Goal: Task Accomplishment & Management: Complete application form

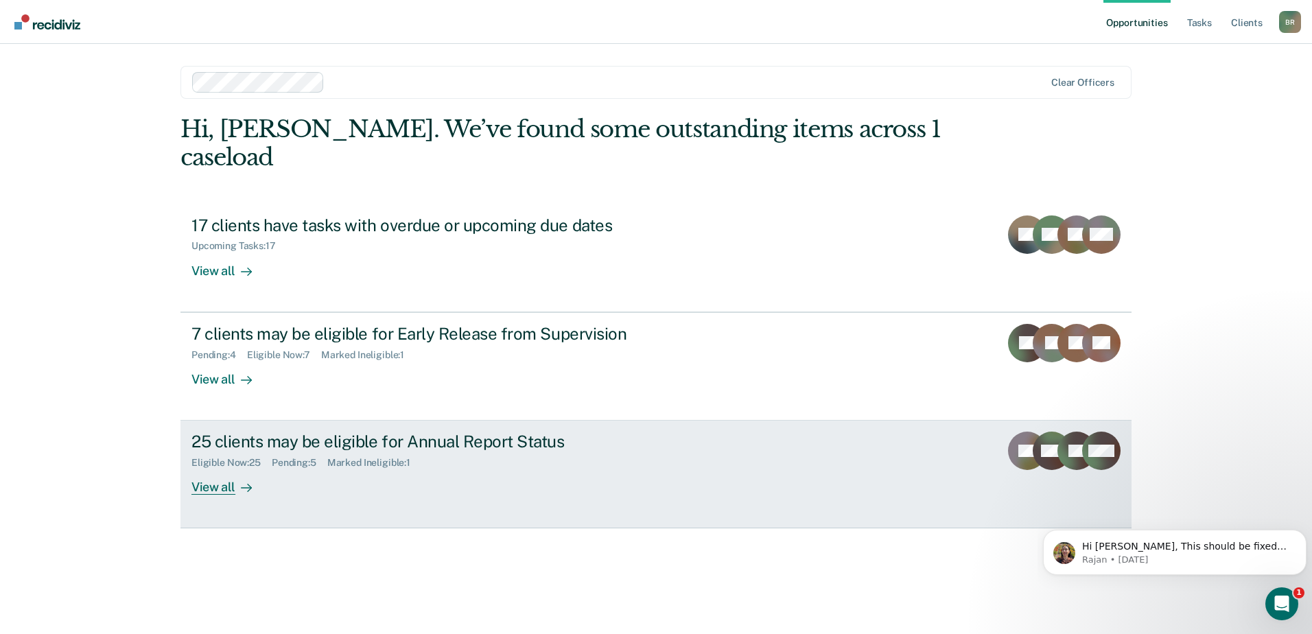
click at [215, 469] on div "View all" at bounding box center [230, 482] width 77 height 27
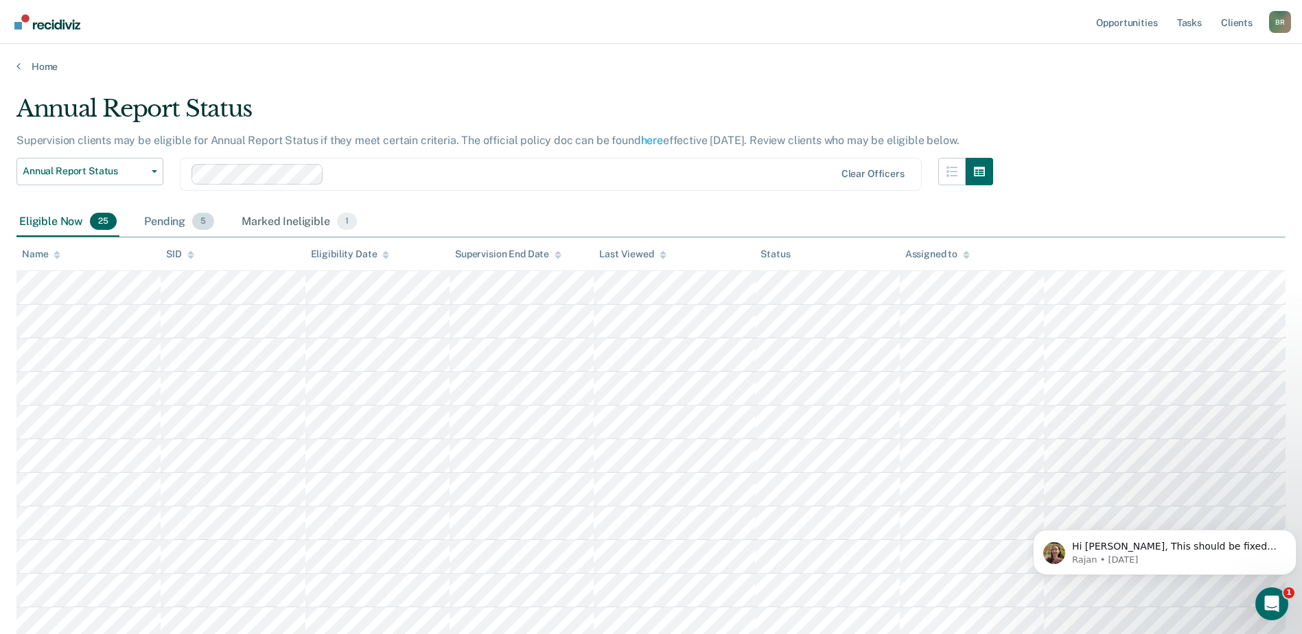
click at [165, 225] on div "Pending 5" at bounding box center [179, 222] width 76 height 30
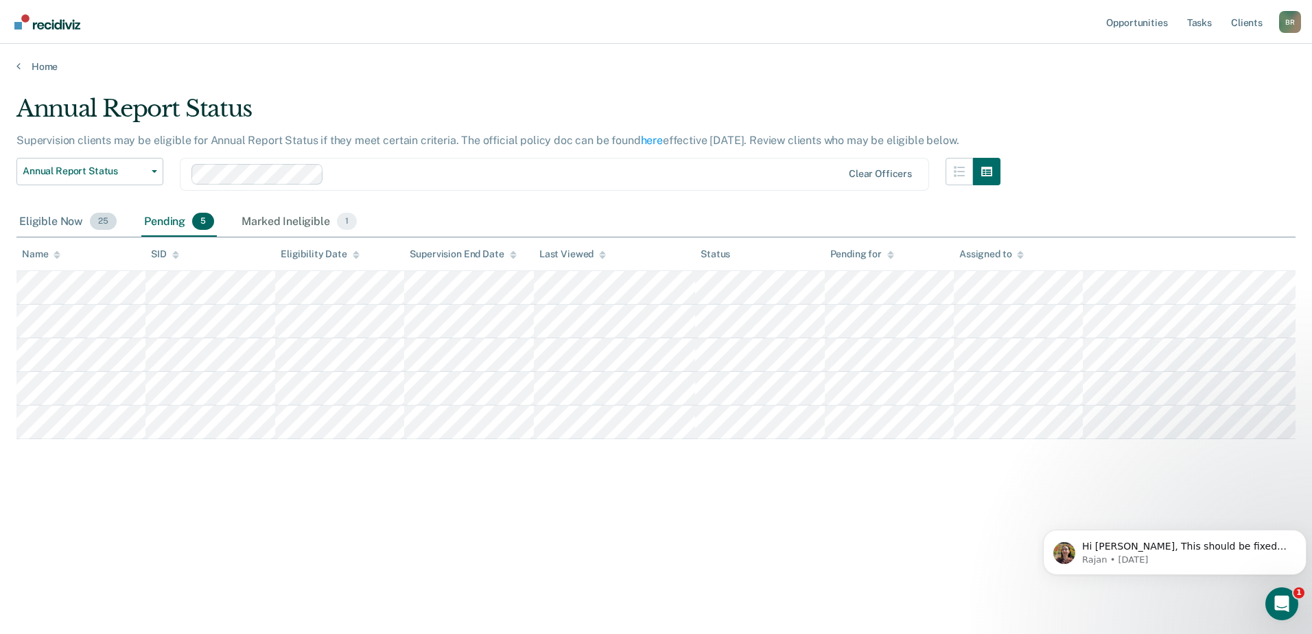
click at [43, 217] on div "Eligible Now 25" at bounding box center [67, 222] width 103 height 30
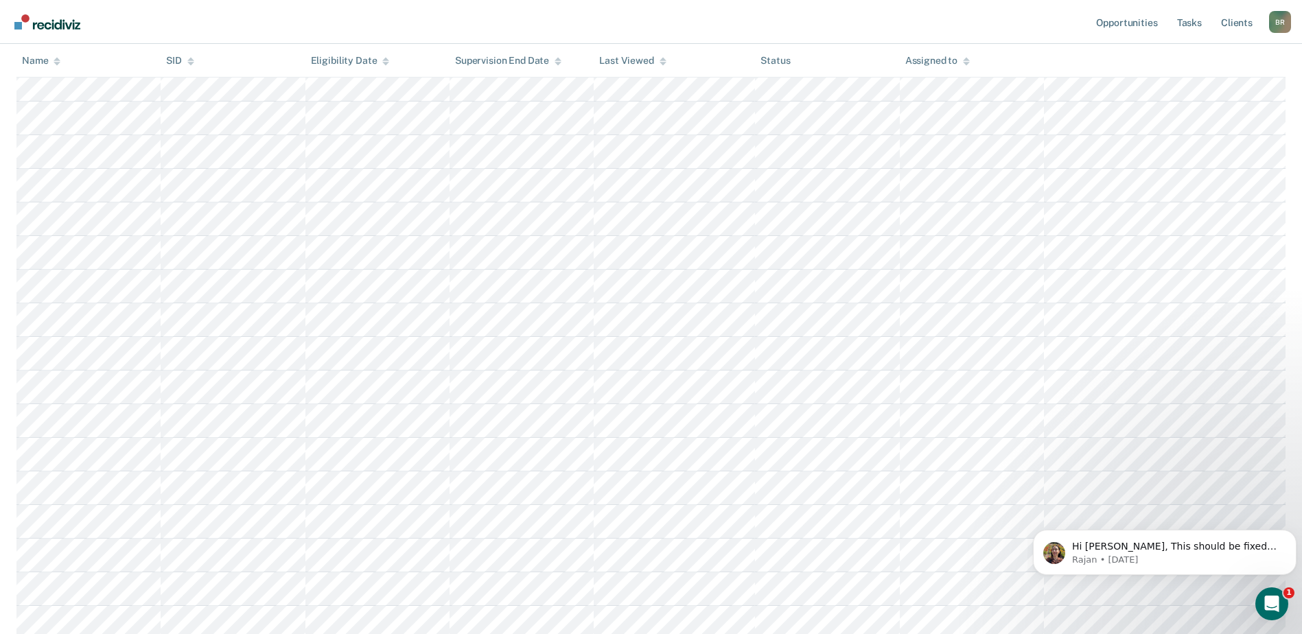
scroll to position [412, 0]
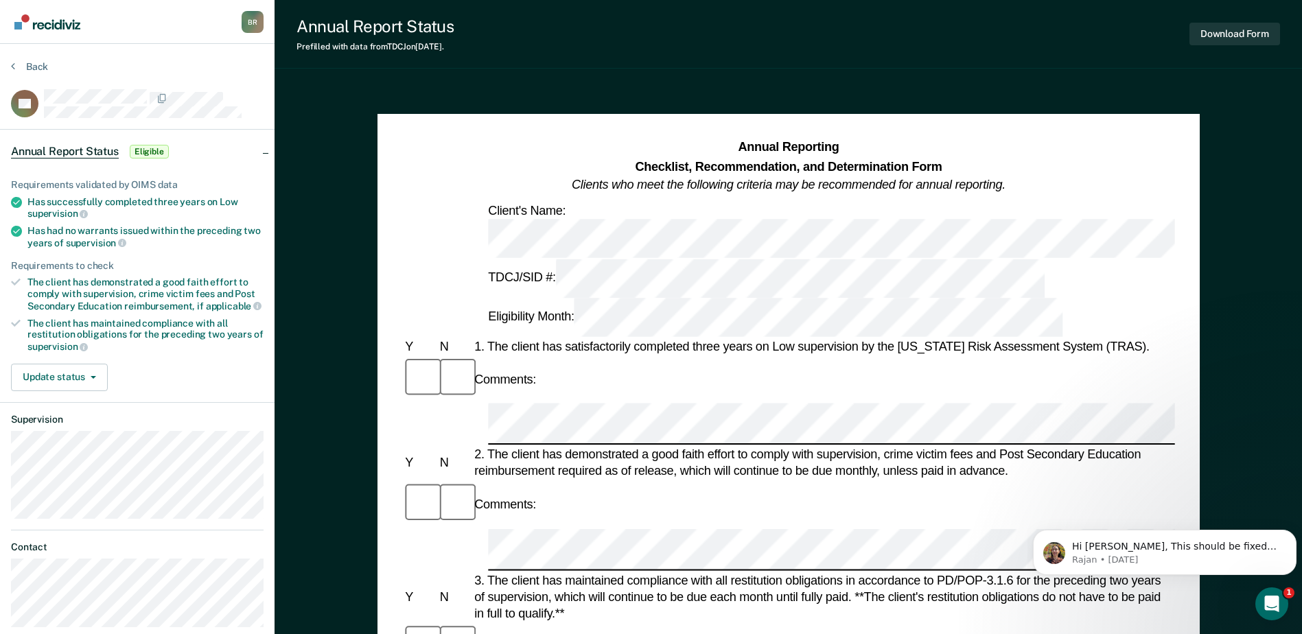
click at [570, 447] on div "2. The client has demonstrated a good faith effort to comply with supervision, …" at bounding box center [824, 463] width 704 height 33
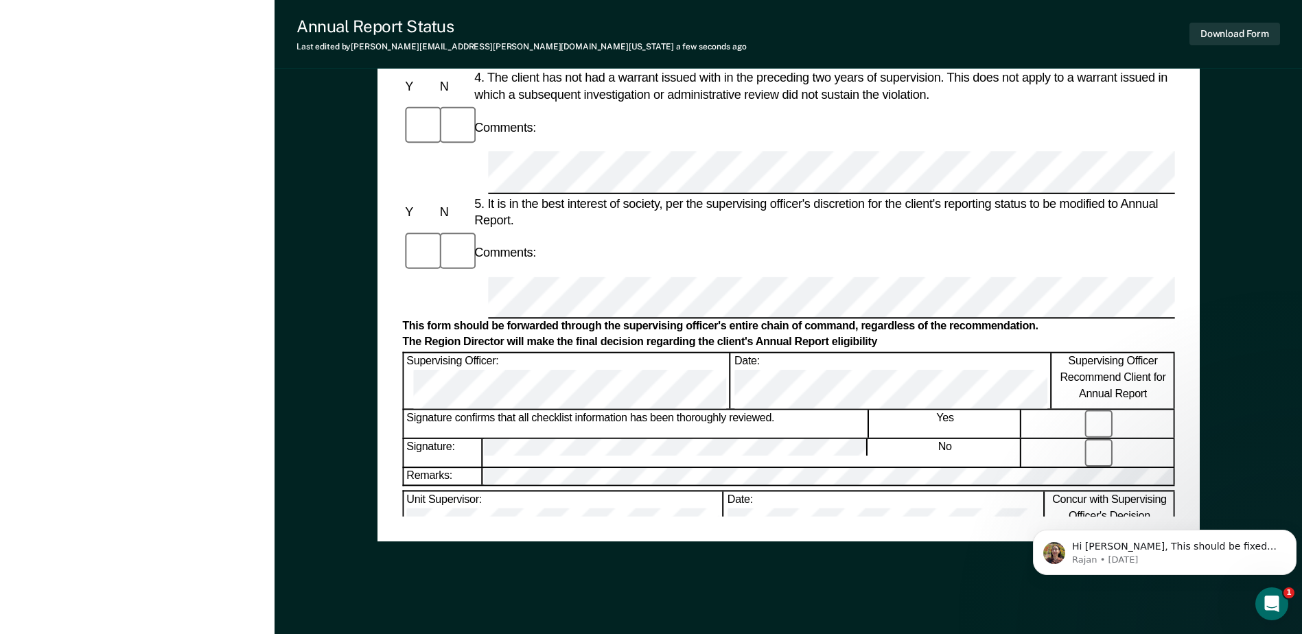
scroll to position [658, 0]
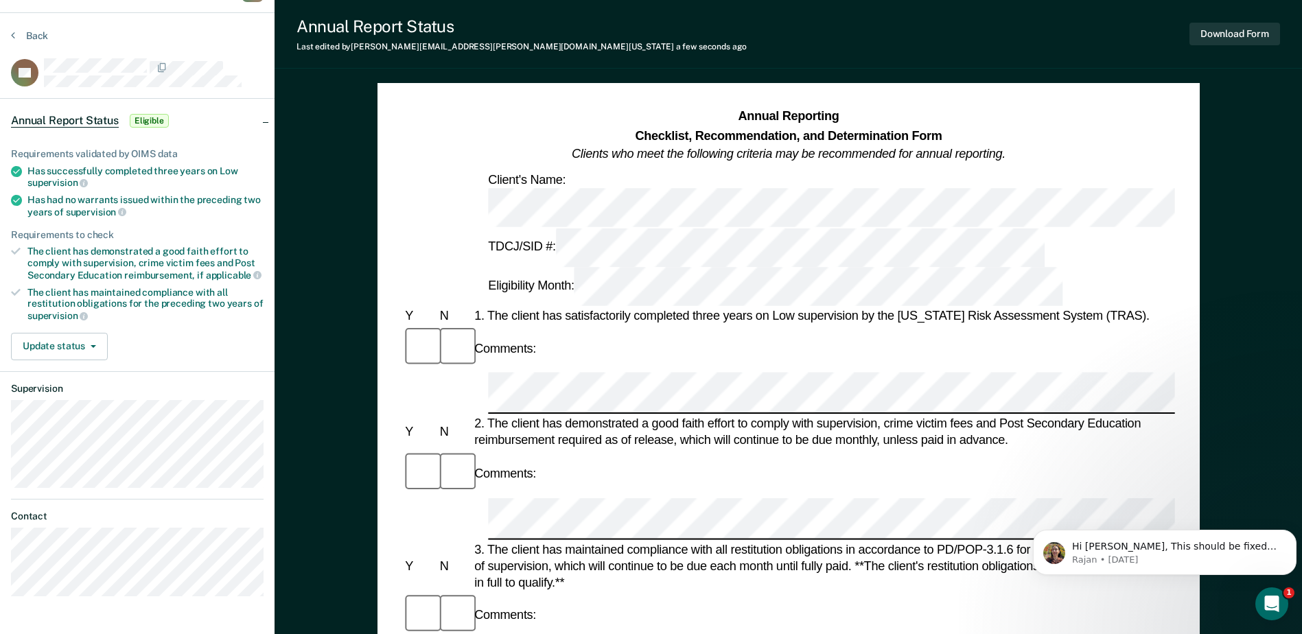
scroll to position [0, 0]
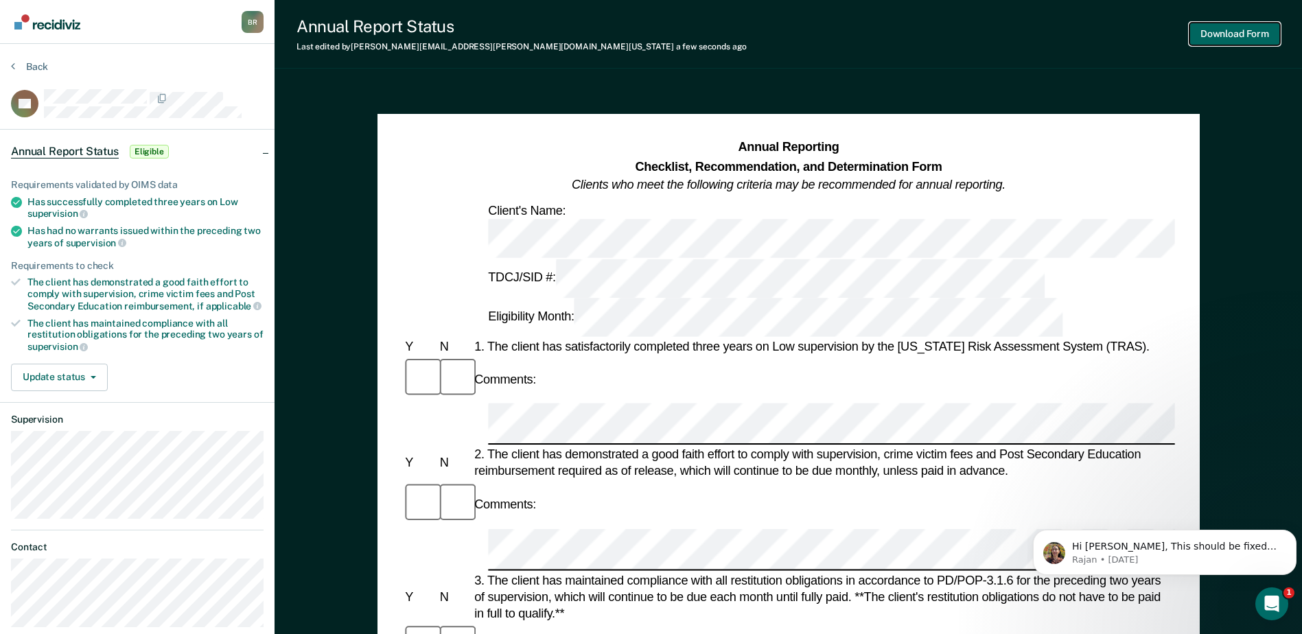
click at [1264, 31] on button "Download Form" at bounding box center [1235, 34] width 91 height 23
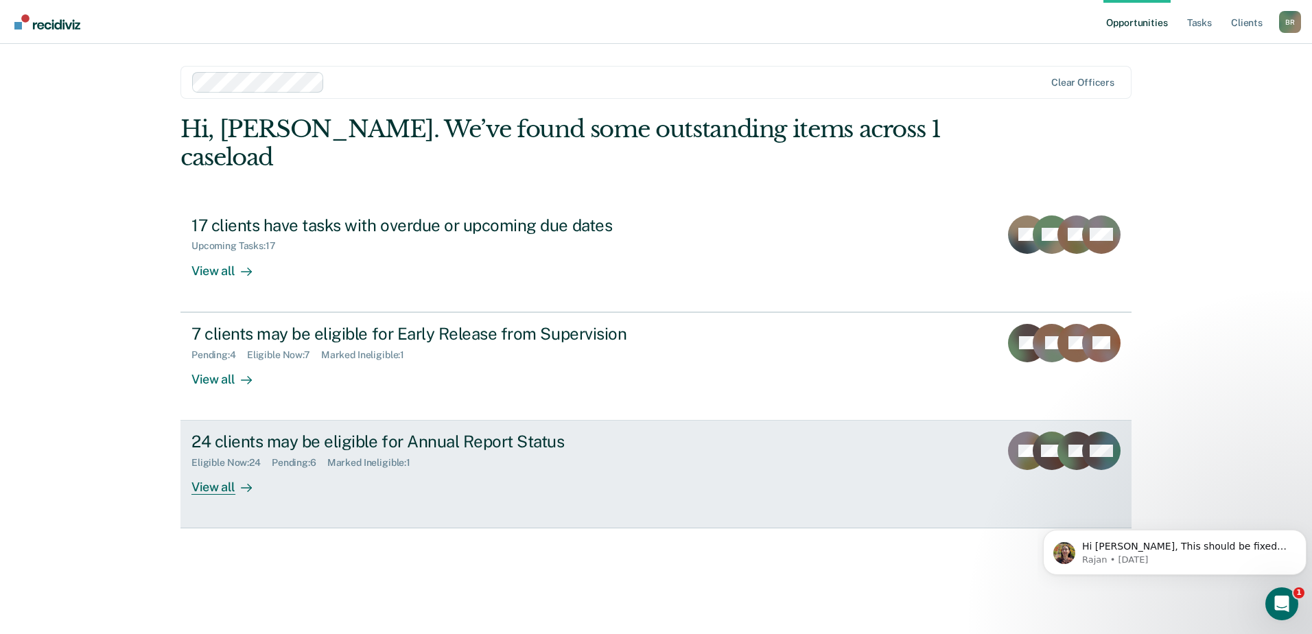
click at [297, 432] on div "24 clients may be eligible for Annual Report Status" at bounding box center [433, 442] width 482 height 20
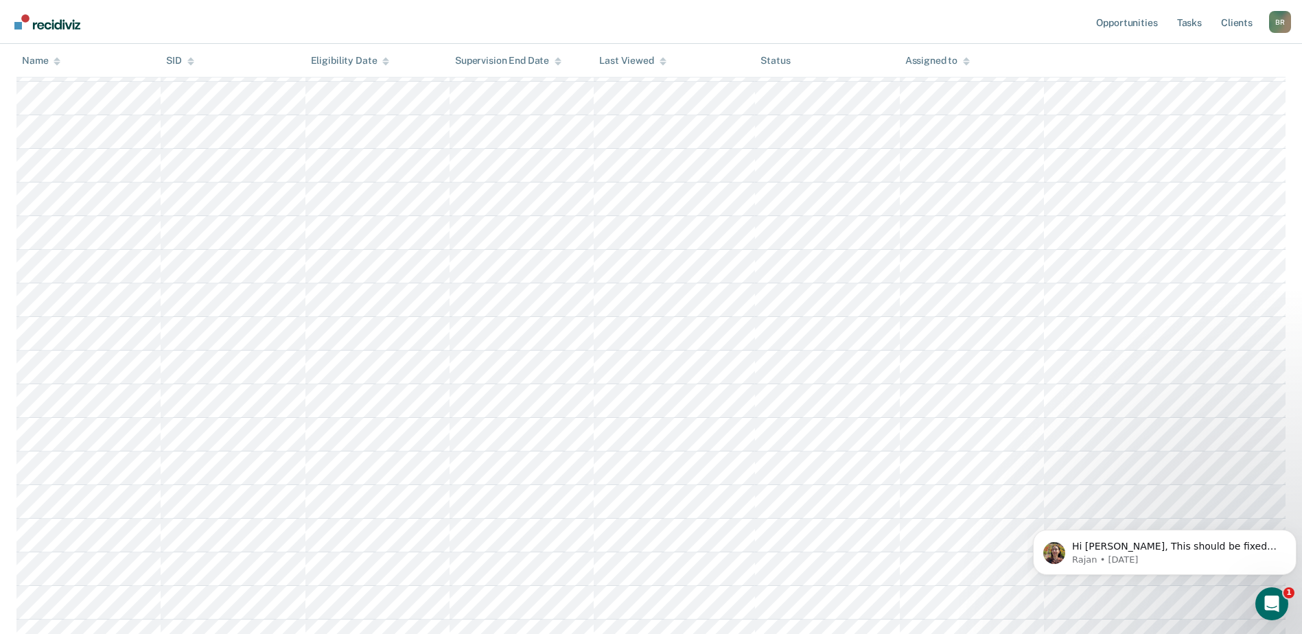
scroll to position [101, 0]
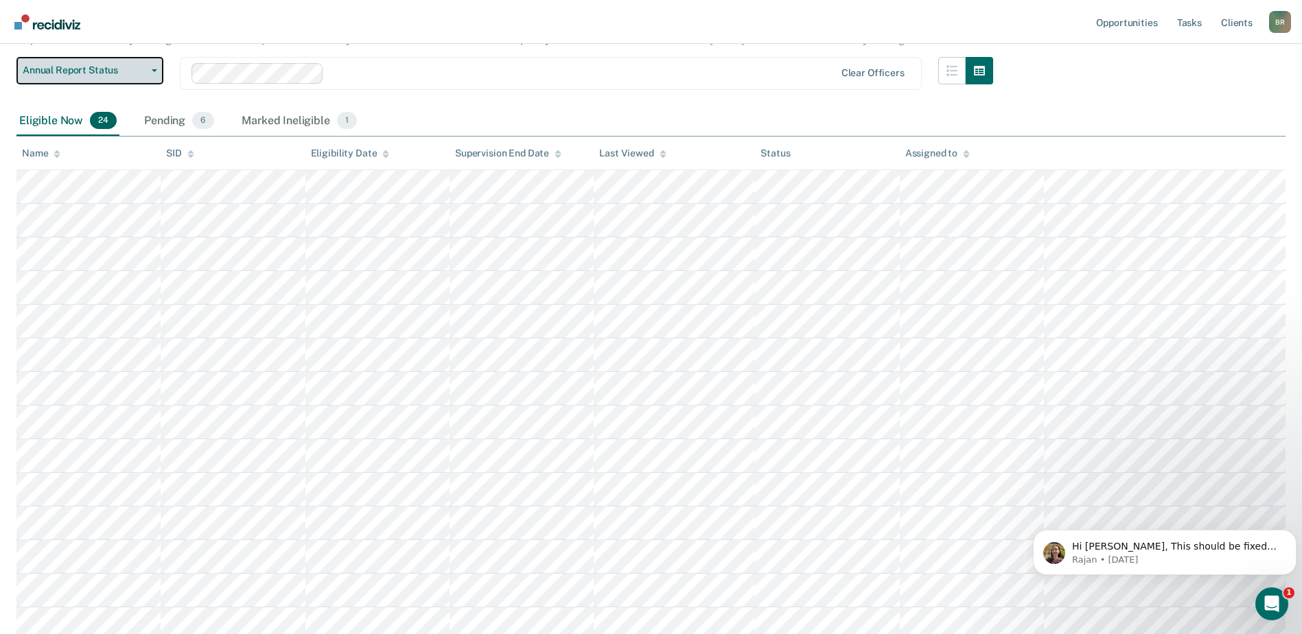
drag, startPoint x: 155, startPoint y: 66, endPoint x: 147, endPoint y: 78, distance: 14.8
click at [154, 66] on button "Annual Report Status" at bounding box center [89, 70] width 147 height 27
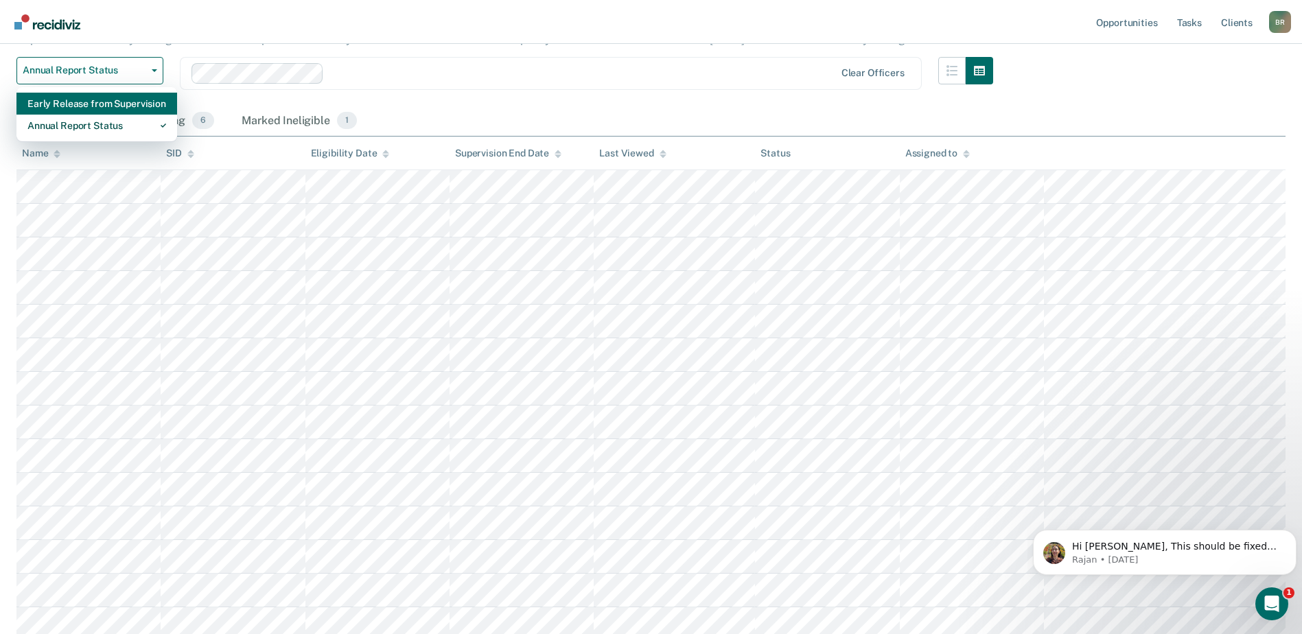
click at [76, 103] on div "Early Release from Supervision" at bounding box center [96, 104] width 139 height 22
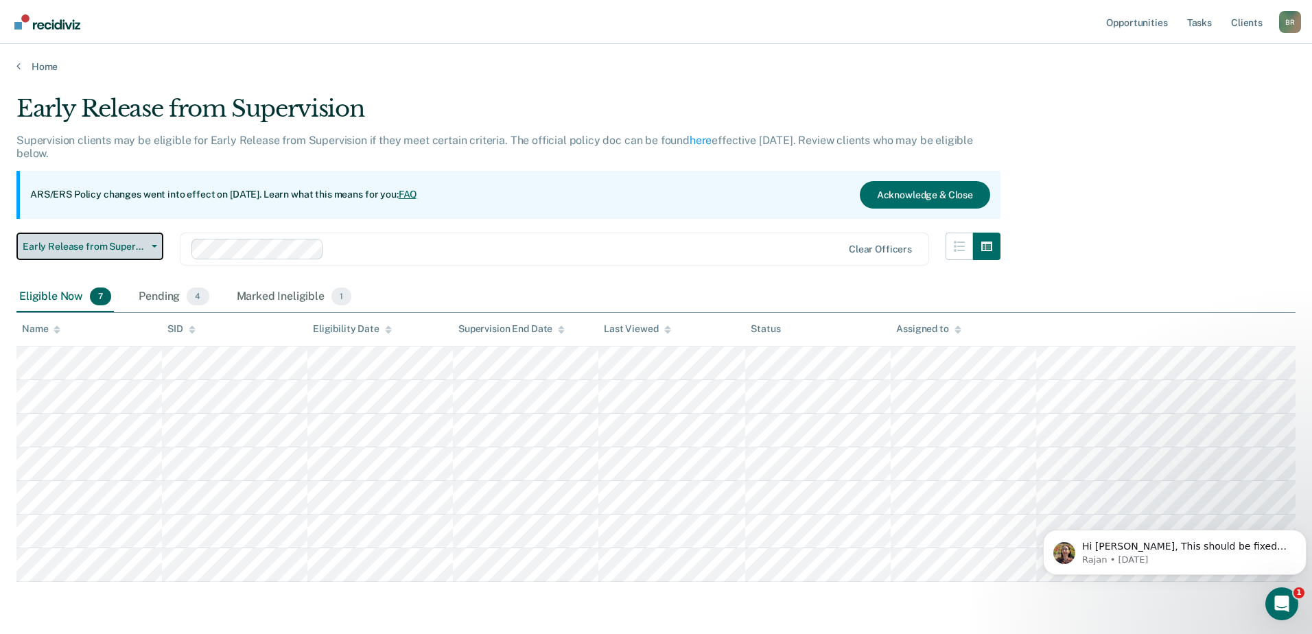
click at [155, 245] on icon "button" at bounding box center [154, 246] width 5 height 3
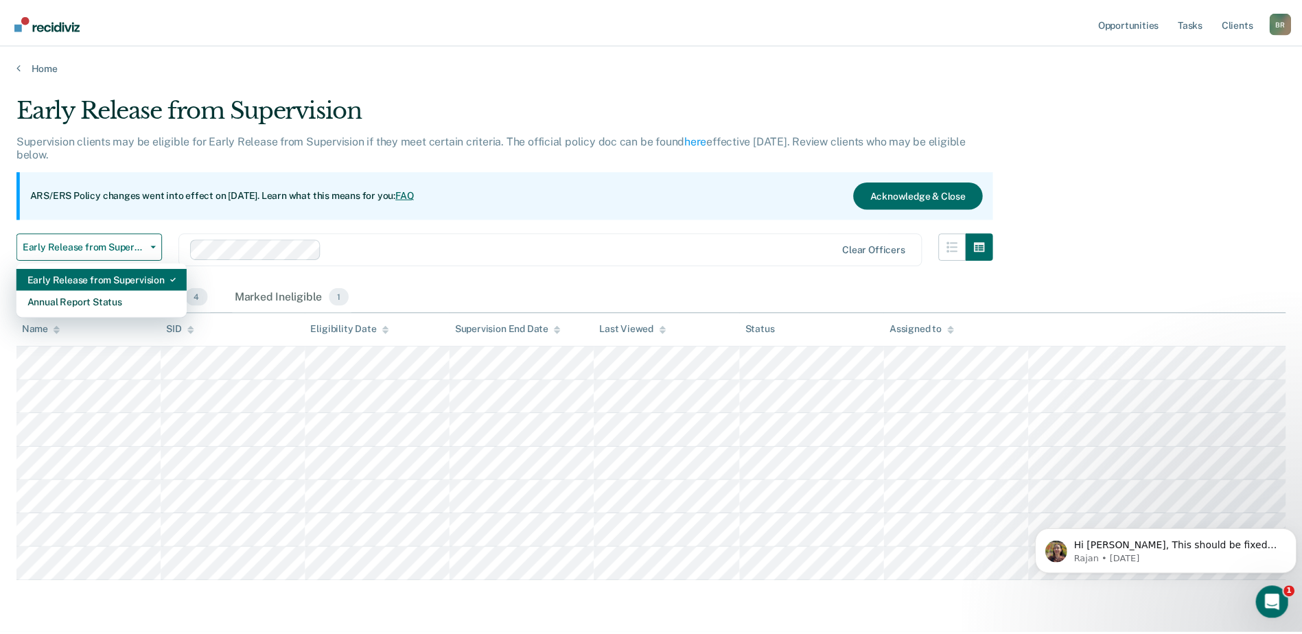
scroll to position [101, 0]
